Goal: Task Accomplishment & Management: Use online tool/utility

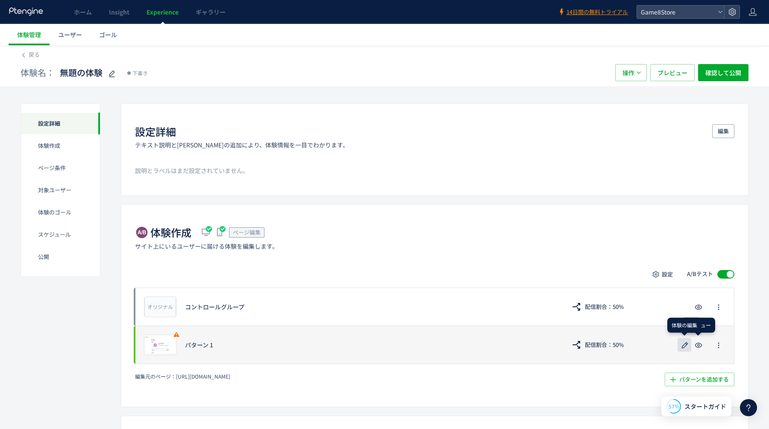
click at [685, 343] on use "button" at bounding box center [685, 345] width 6 height 6
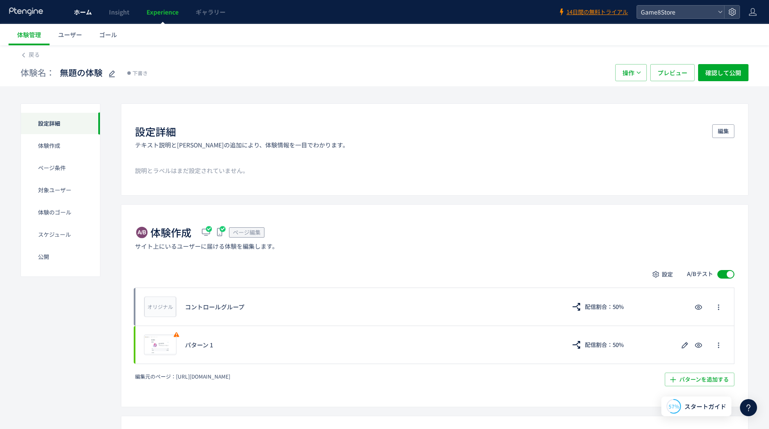
click at [83, 14] on span "ホーム" at bounding box center [83, 12] width 18 height 9
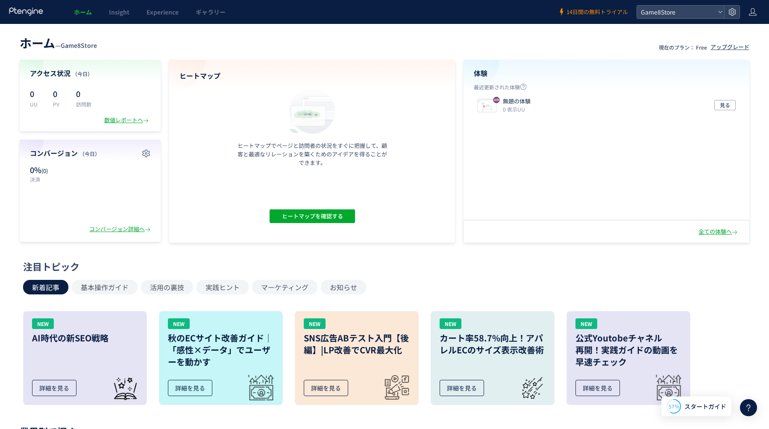
click at [596, 11] on span "14日間の無料トライアル" at bounding box center [597, 12] width 62 height 8
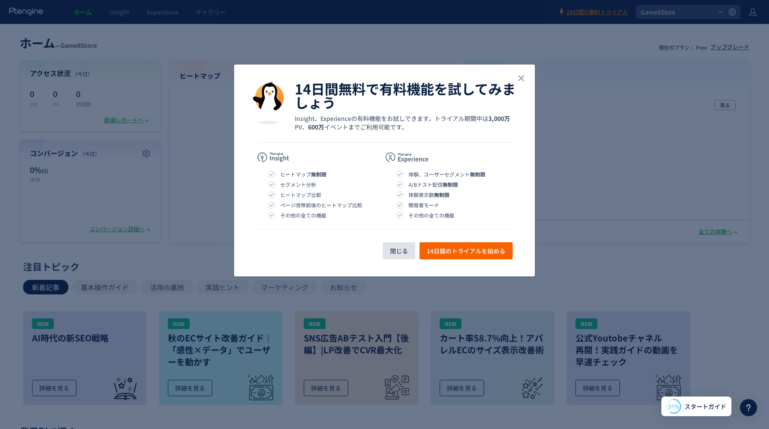
click at [399, 253] on span "閉じる" at bounding box center [399, 250] width 18 height 17
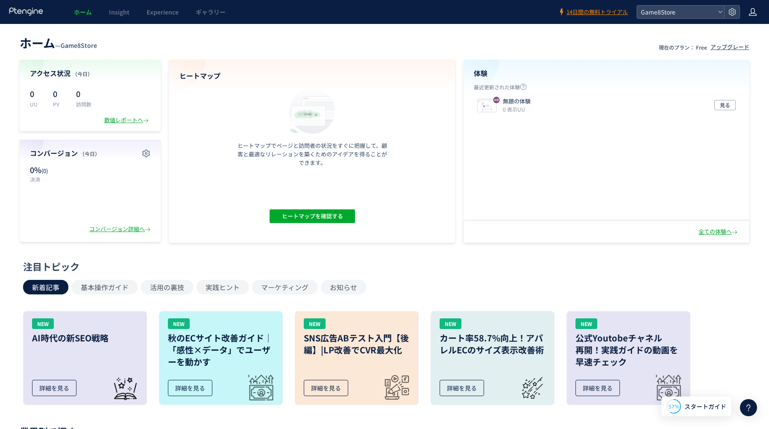
click at [754, 11] on icon at bounding box center [752, 12] width 9 height 9
click at [704, 409] on span "スタートガイド" at bounding box center [705, 406] width 42 height 9
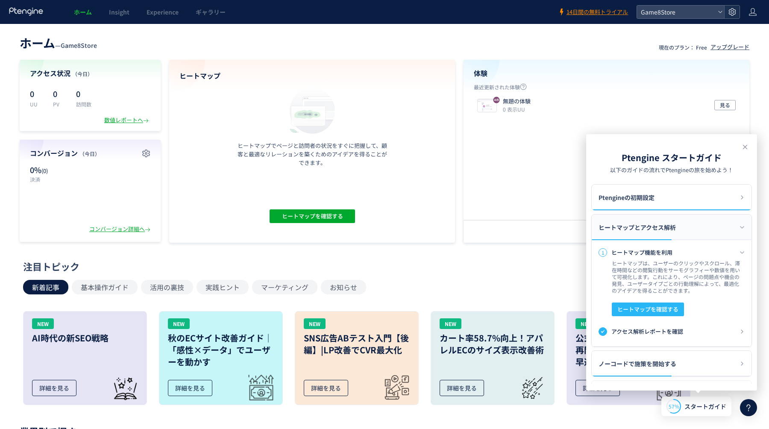
click at [733, 16] on icon at bounding box center [732, 12] width 9 height 9
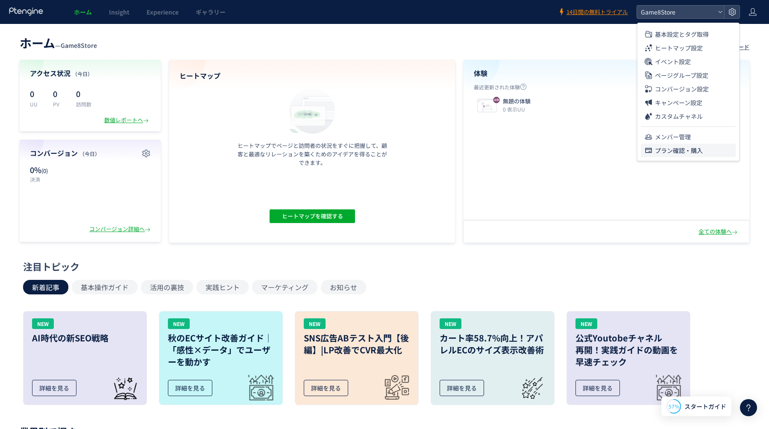
click at [680, 151] on span "プラン確認・購入" at bounding box center [679, 151] width 48 height 14
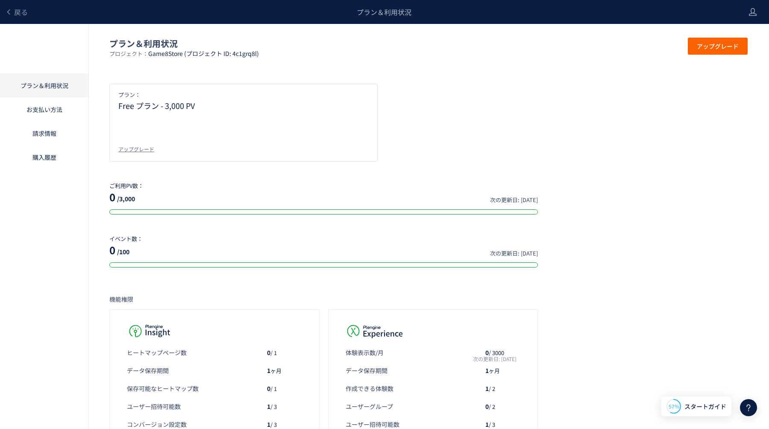
click at [48, 112] on link "お支払い方法" at bounding box center [44, 109] width 88 height 24
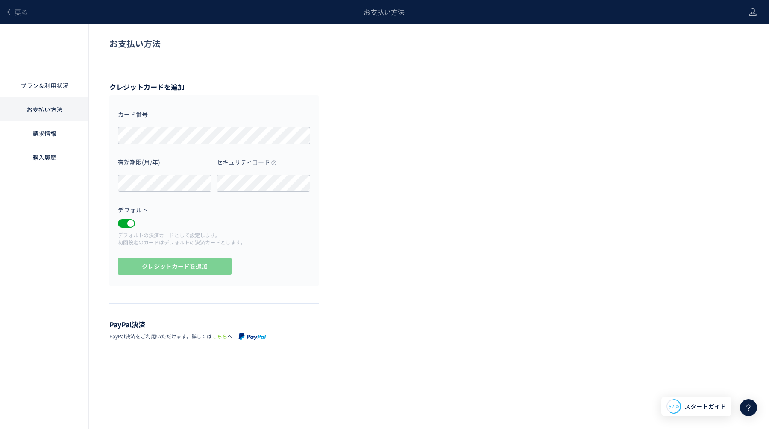
click at [47, 141] on link "請求情報" at bounding box center [44, 133] width 88 height 24
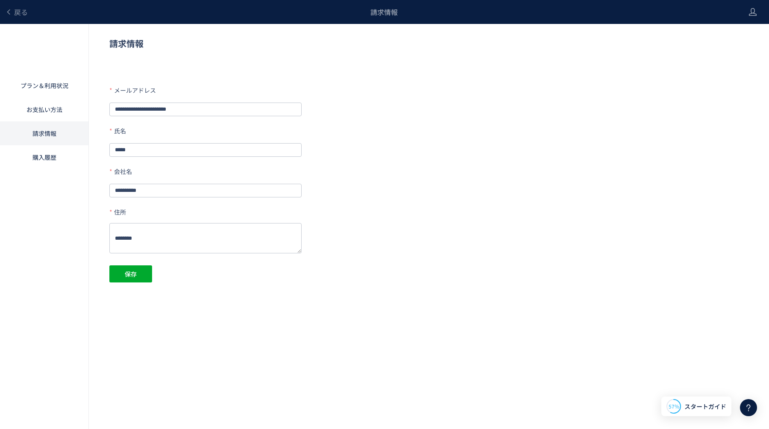
click at [46, 170] on div "プラン＆利用状況 お支払い方法 請求情報 購入履歴" at bounding box center [44, 238] width 89 height 429
click at [41, 159] on link "購入履歴" at bounding box center [44, 157] width 88 height 24
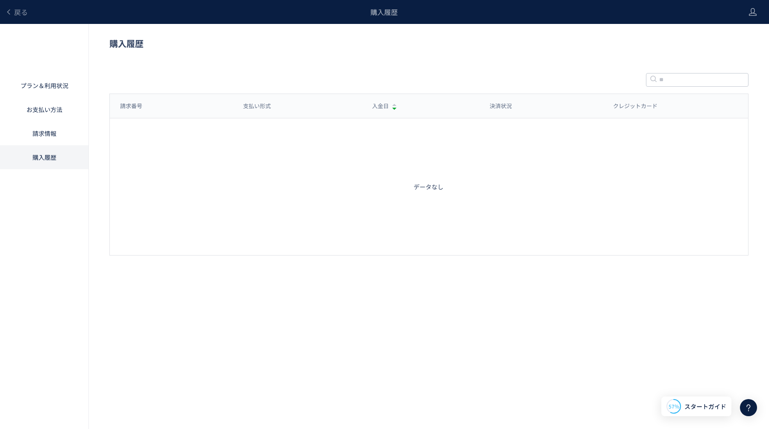
click at [48, 82] on link "プラン＆利用状況" at bounding box center [44, 85] width 88 height 24
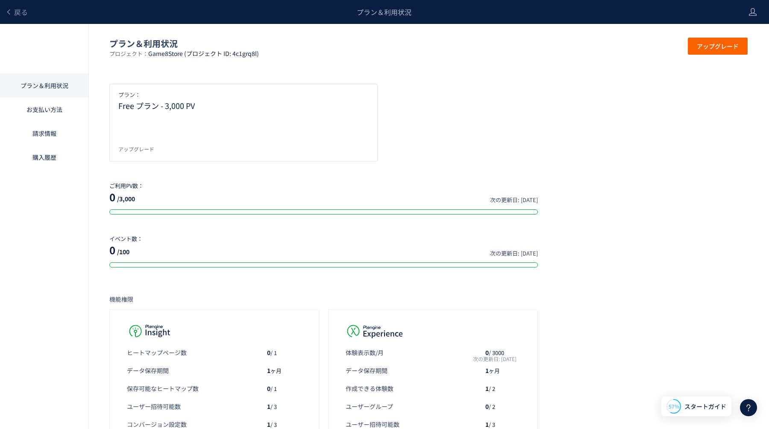
click at [138, 145] on div "アップグレード" at bounding box center [136, 148] width 36 height 7
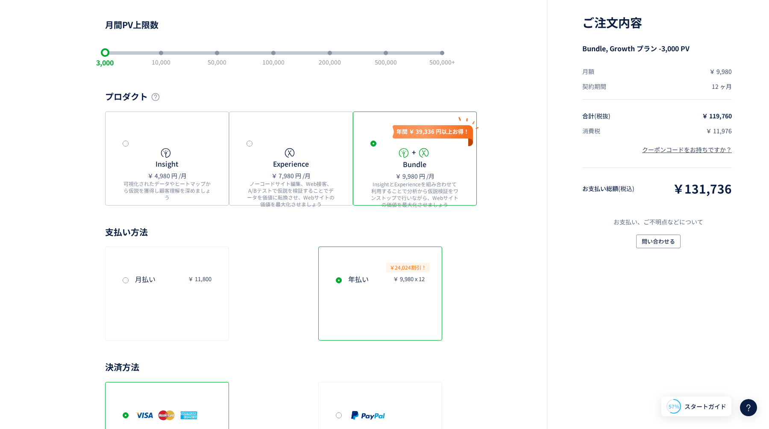
scroll to position [67, 0]
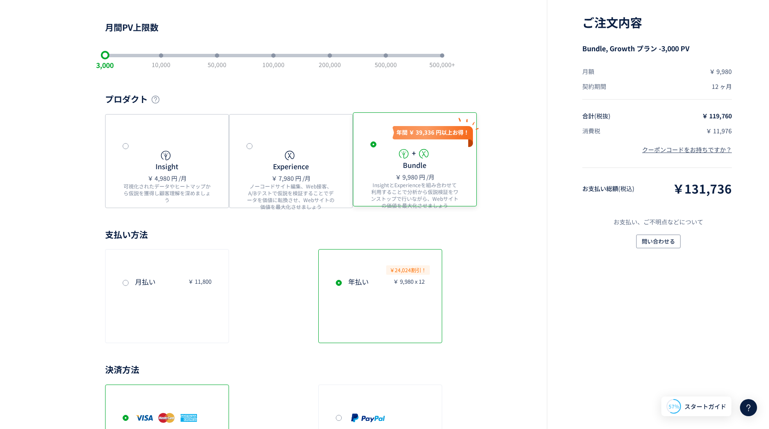
click at [428, 164] on div "+ Bundle" at bounding box center [415, 159] width 34 height 22
click at [273, 170] on div "Experience ￥ 7,980 円 /月 ノーコードサイト編集、Web接客、A/Bテストで仮説を検証することでデータを価値に転換させ、Webサイトの価値…" at bounding box center [290, 181] width 89 height 66
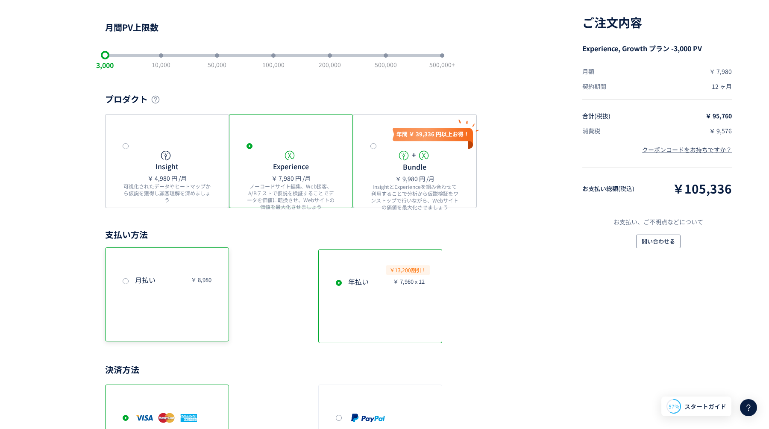
click at [136, 283] on icon "月払い" at bounding box center [145, 280] width 21 height 10
click at [168, 60] on div "3,000 10,000 50,000 100,000 200,000 500,000 500,000+" at bounding box center [273, 55] width 337 height 17
click at [163, 59] on div "3,000 10,000 50,000 100,000 200,000 500,000 500,000+" at bounding box center [273, 55] width 337 height 17
click at [215, 57] on div "slider between 1 and 7" at bounding box center [217, 55] width 4 height 4
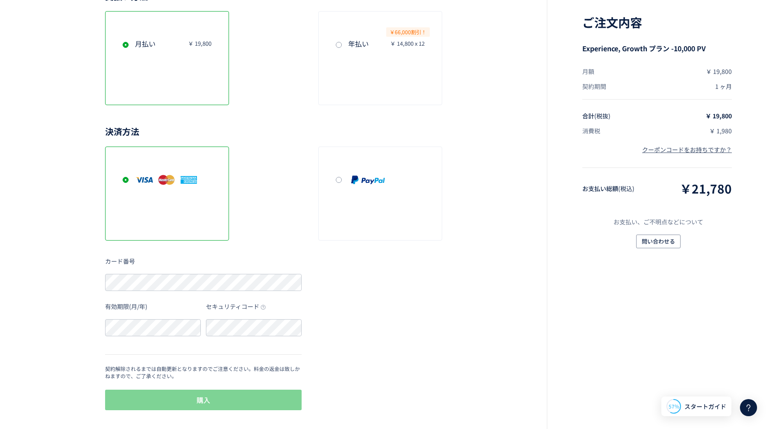
scroll to position [0, 0]
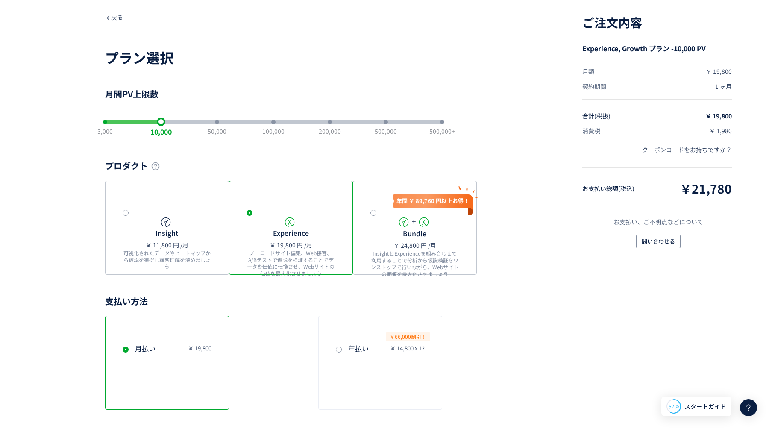
click at [112, 12] on div "戻る" at bounding box center [273, 17] width 337 height 34
click at [114, 18] on span "戻る" at bounding box center [114, 17] width 18 height 9
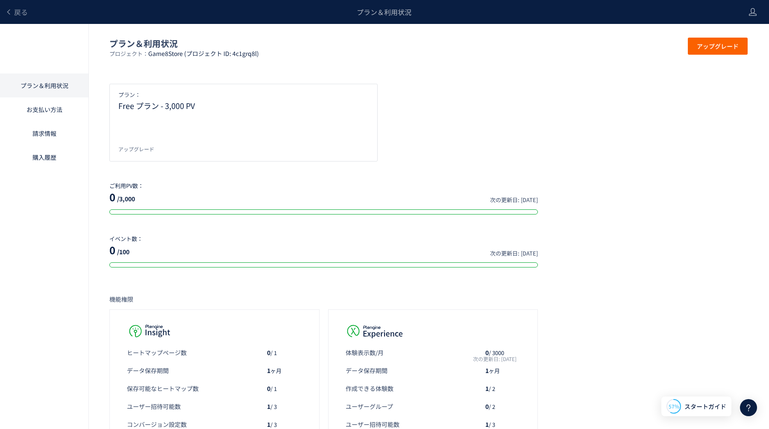
click at [138, 148] on div "アップグレード" at bounding box center [136, 148] width 36 height 7
click at [12, 13] on icon at bounding box center [8, 12] width 7 height 7
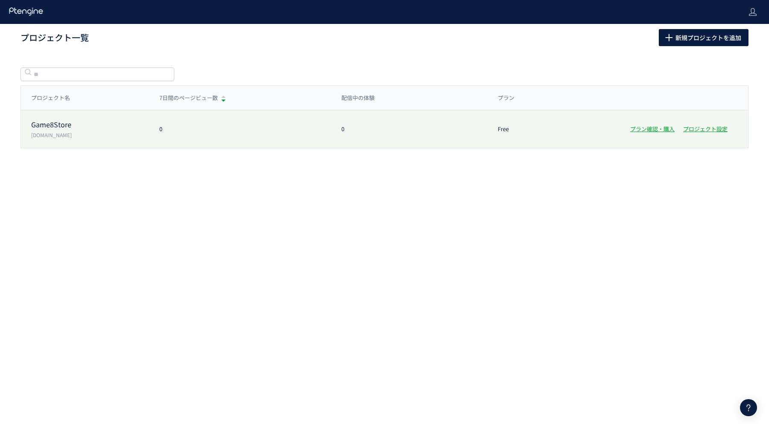
click at [64, 135] on p "[DOMAIN_NAME]" at bounding box center [90, 134] width 118 height 7
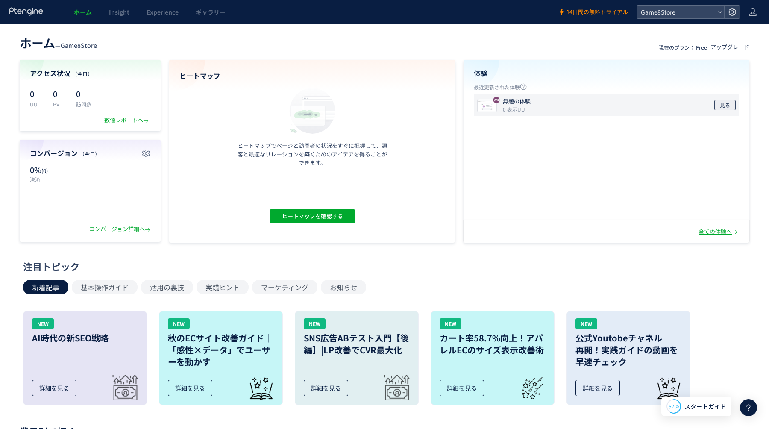
click at [722, 107] on span "見る" at bounding box center [725, 105] width 10 height 10
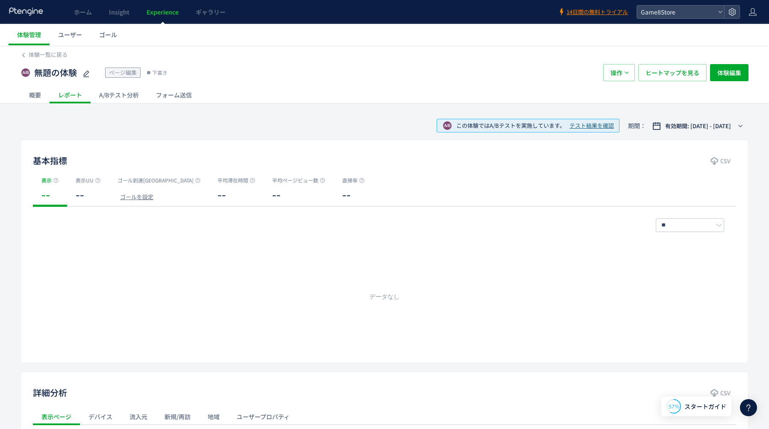
click at [119, 93] on div "A/Bテスト分析" at bounding box center [119, 94] width 57 height 17
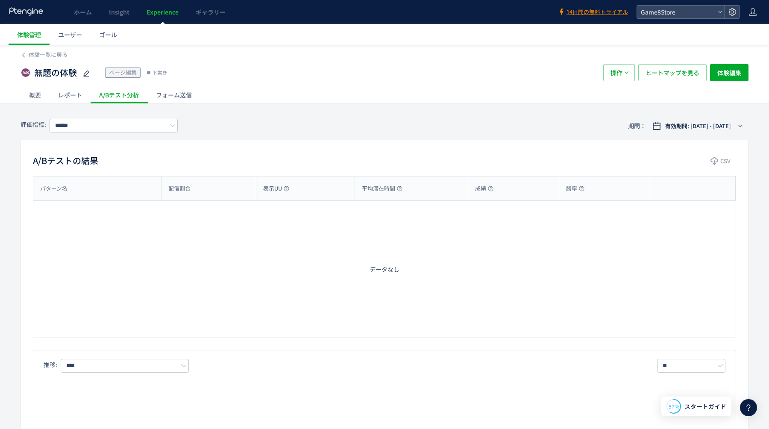
click at [40, 94] on div "概要" at bounding box center [35, 94] width 29 height 17
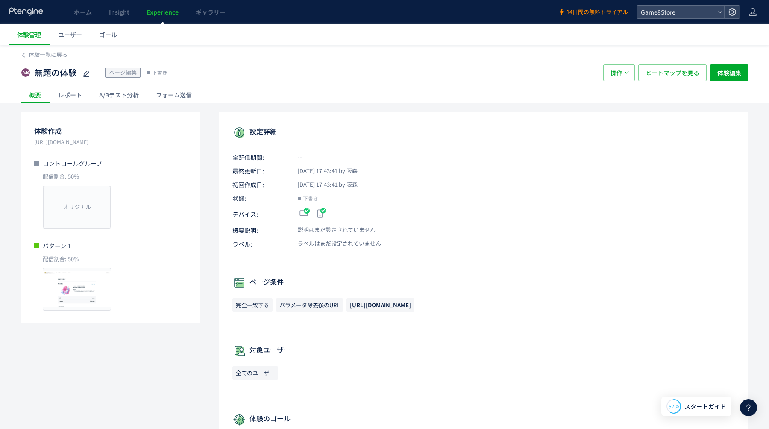
click at [75, 97] on div "レポート" at bounding box center [70, 94] width 41 height 17
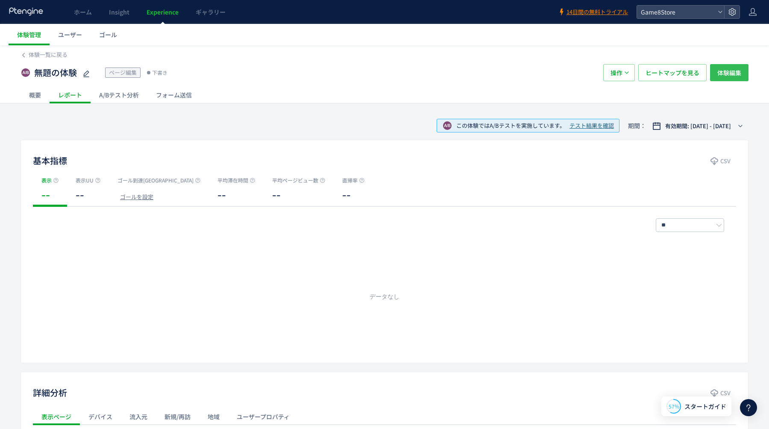
click at [732, 73] on span "体験編集" at bounding box center [729, 72] width 24 height 17
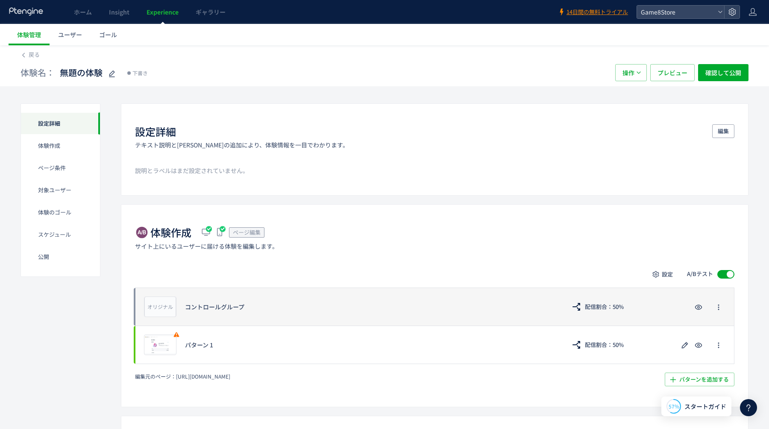
scroll to position [42, 0]
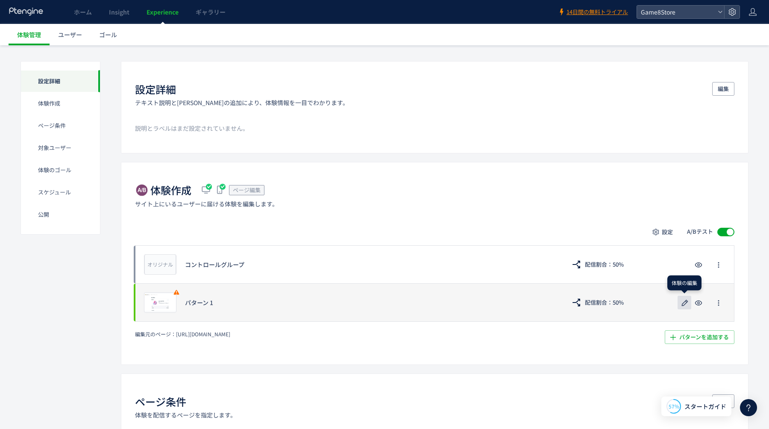
click at [684, 304] on use "button" at bounding box center [685, 302] width 6 height 6
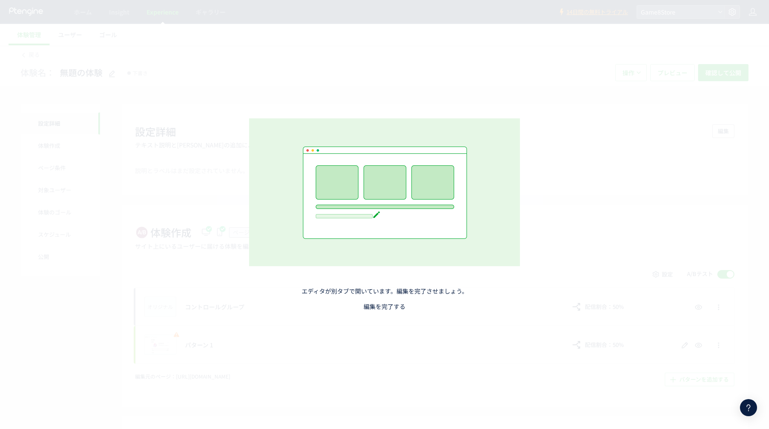
click at [392, 310] on link "編集を完了する" at bounding box center [385, 306] width 42 height 9
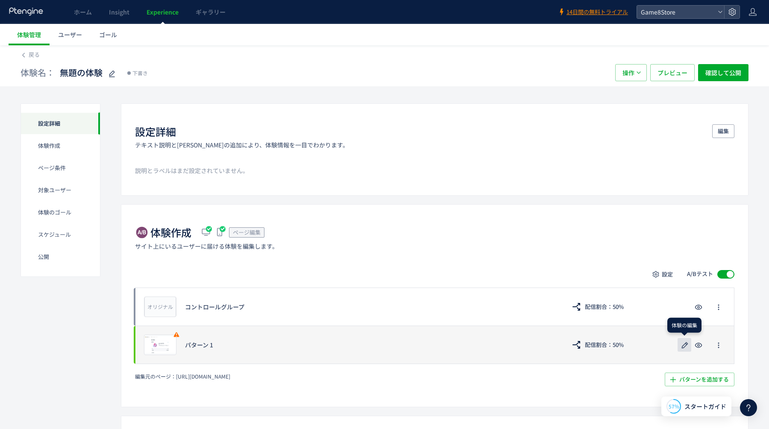
click at [684, 348] on icon "button" at bounding box center [685, 345] width 10 height 10
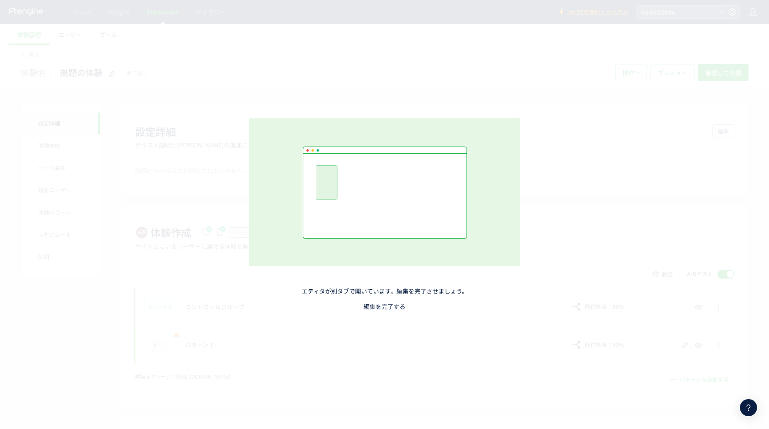
click at [398, 305] on link "編集を完了する" at bounding box center [385, 306] width 42 height 9
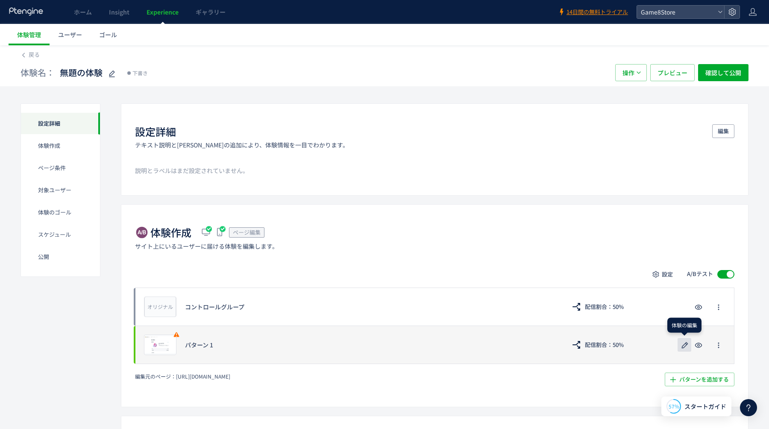
click at [685, 345] on use "button" at bounding box center [685, 345] width 6 height 6
click at [685, 346] on use "button" at bounding box center [685, 345] width 6 height 6
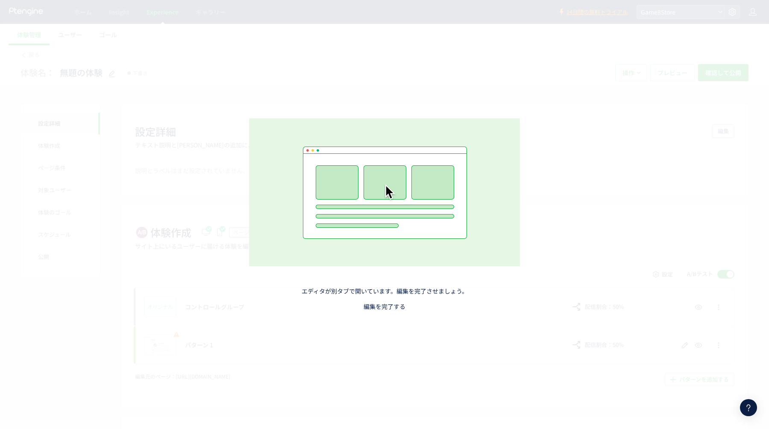
click at [392, 306] on link "編集を完了する" at bounding box center [385, 306] width 42 height 9
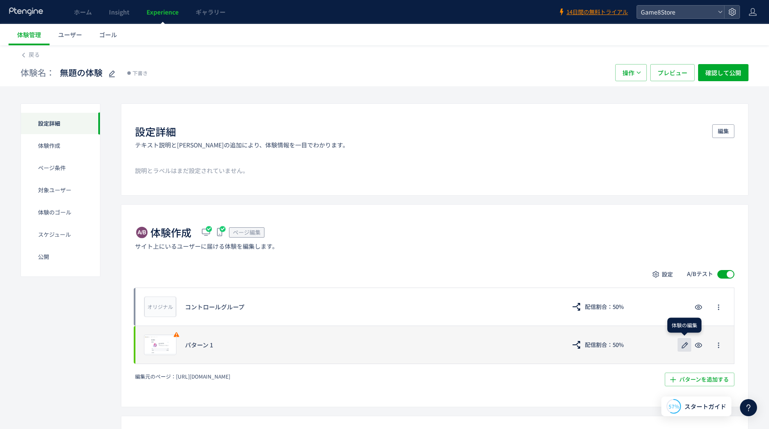
click at [687, 345] on icon "button" at bounding box center [685, 345] width 10 height 10
click at [686, 346] on icon "button" at bounding box center [685, 345] width 10 height 10
click at [686, 348] on icon "button" at bounding box center [685, 345] width 10 height 10
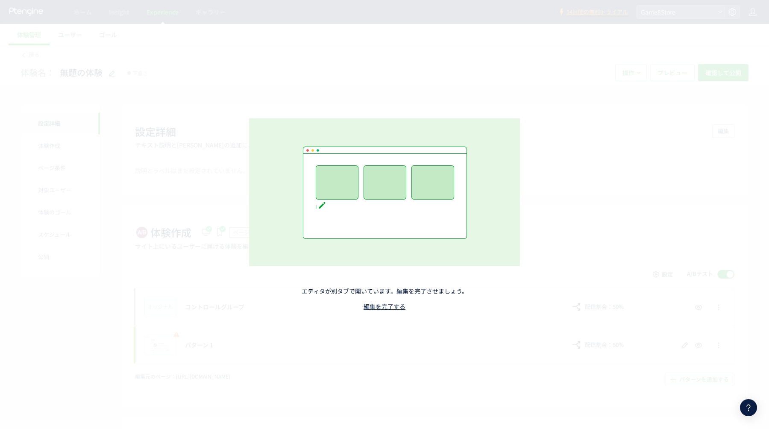
click at [390, 313] on div "エディタが別タブで開いています。編集を完了させましょう。 編集を完了する" at bounding box center [385, 215] width 378 height 278
click at [370, 308] on link "編集を完了する" at bounding box center [385, 306] width 42 height 9
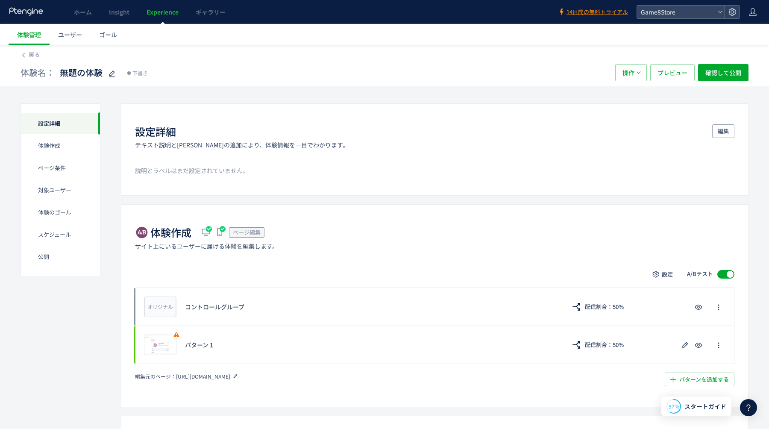
click at [238, 376] on icon at bounding box center [235, 376] width 6 height 6
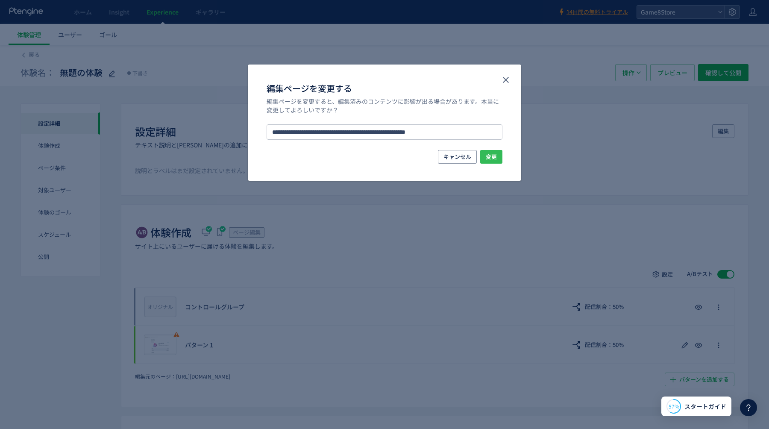
click at [497, 158] on button "変更" at bounding box center [491, 157] width 22 height 14
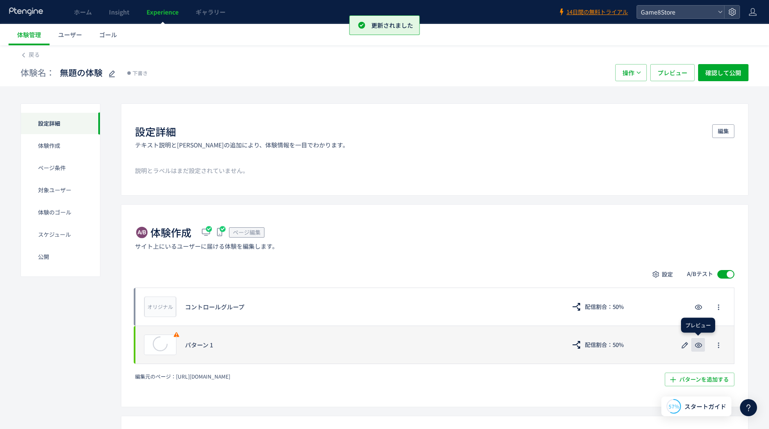
click at [699, 345] on use "button" at bounding box center [698, 345] width 7 height 5
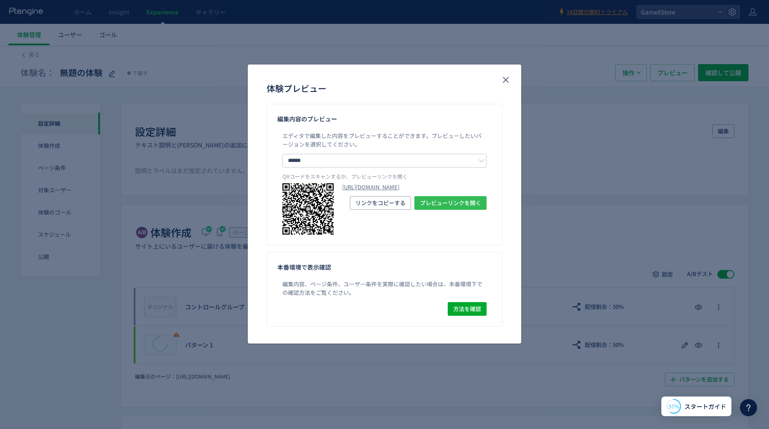
click at [440, 210] on span "プレビューリンクを開く" at bounding box center [450, 203] width 61 height 14
click at [508, 80] on icon "close" at bounding box center [506, 80] width 10 height 10
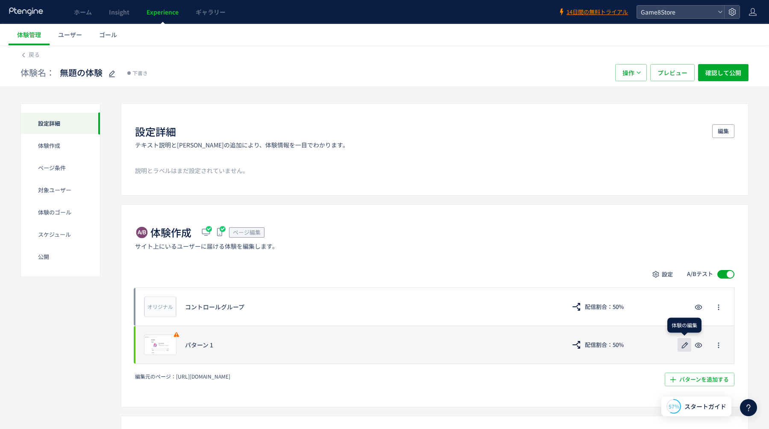
click at [683, 346] on icon "button" at bounding box center [685, 345] width 10 height 10
click at [685, 347] on icon "button" at bounding box center [685, 345] width 10 height 10
click at [686, 347] on icon "button" at bounding box center [685, 345] width 10 height 10
click at [682, 341] on icon "button" at bounding box center [685, 345] width 10 height 10
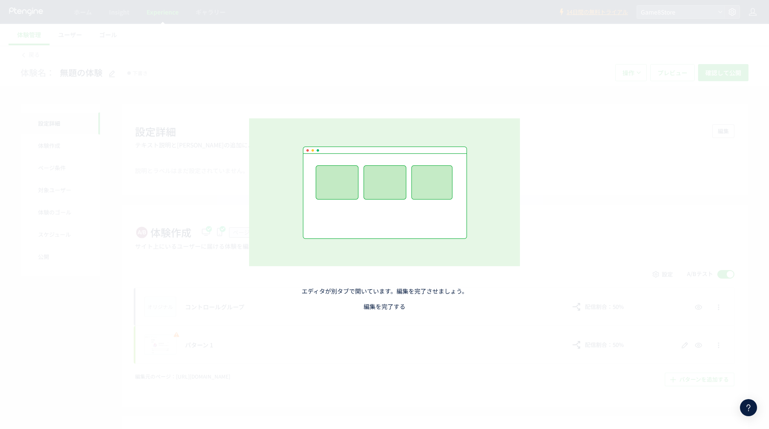
click at [388, 306] on link "編集を完了する" at bounding box center [385, 306] width 42 height 9
